Goal: Transaction & Acquisition: Subscribe to service/newsletter

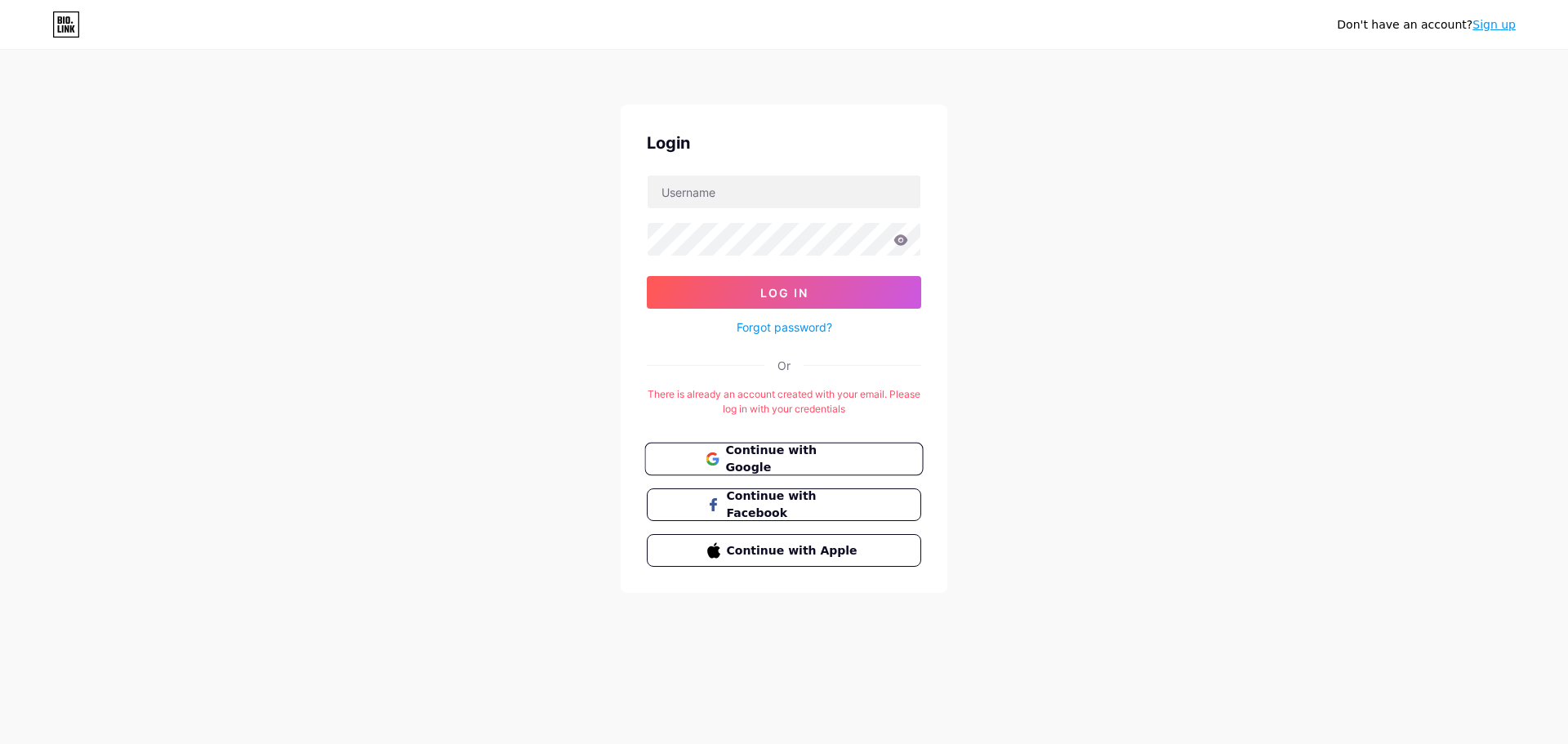
click at [795, 453] on span "Continue with Google" at bounding box center [793, 458] width 136 height 35
